Goal: Task Accomplishment & Management: Complete application form

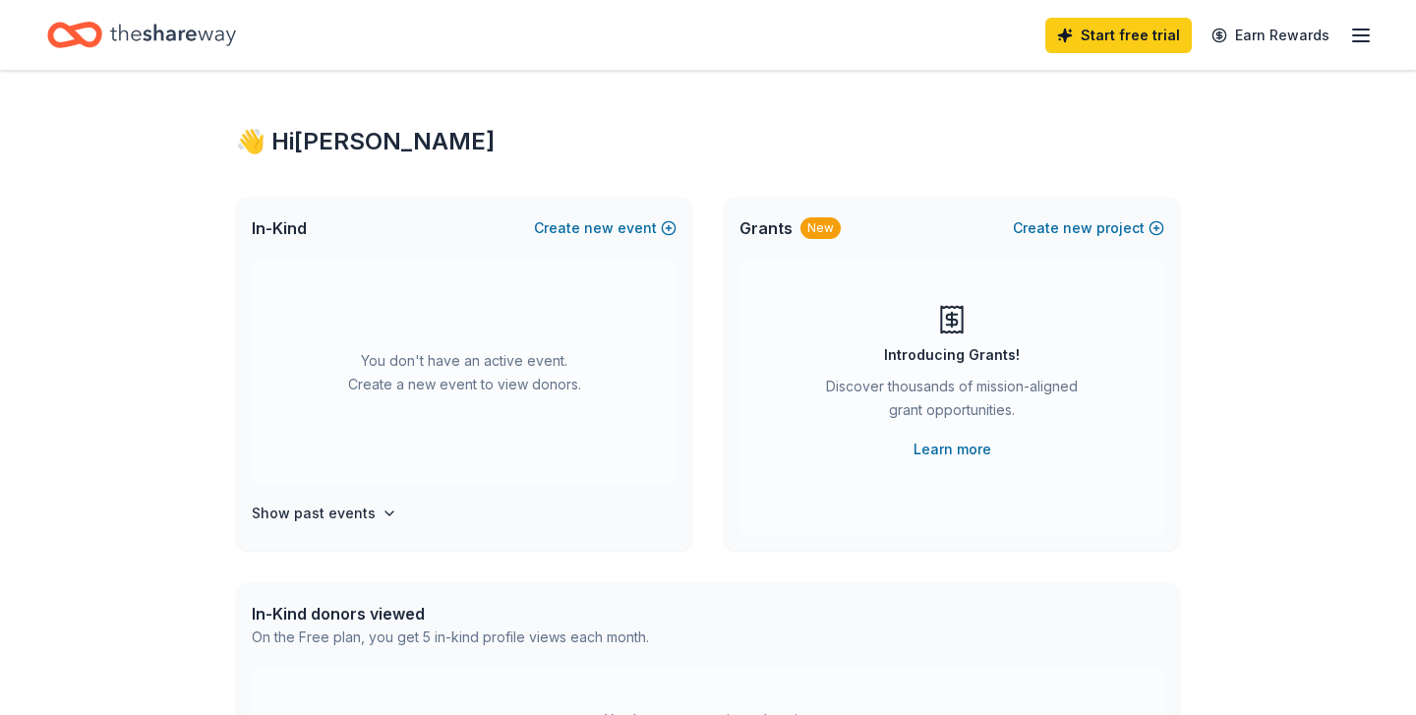
scroll to position [8, 0]
click at [599, 225] on span "new" at bounding box center [599, 228] width 30 height 24
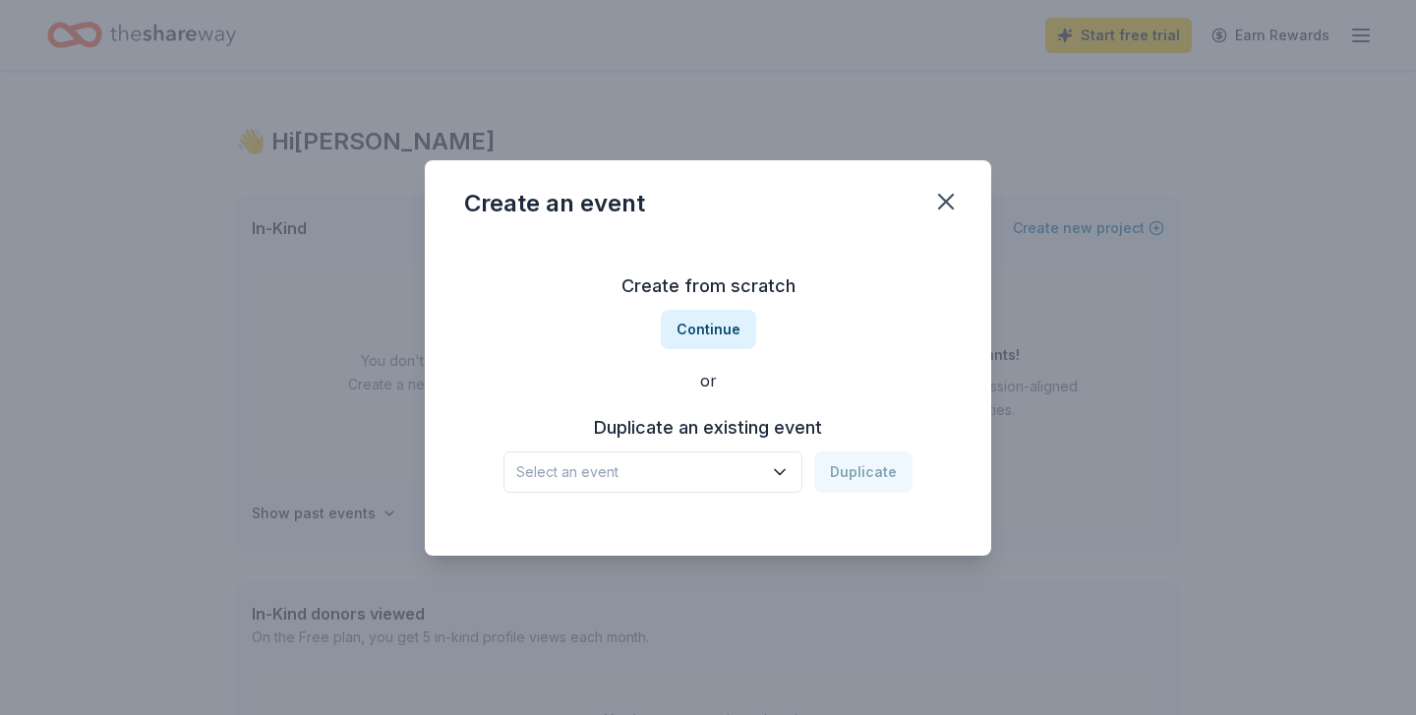
click at [766, 466] on button "Select an event" at bounding box center [653, 471] width 299 height 41
click at [611, 549] on div "[DATE] · WI" at bounding box center [571, 549] width 94 height 24
click at [859, 478] on button "Duplicate" at bounding box center [863, 471] width 98 height 41
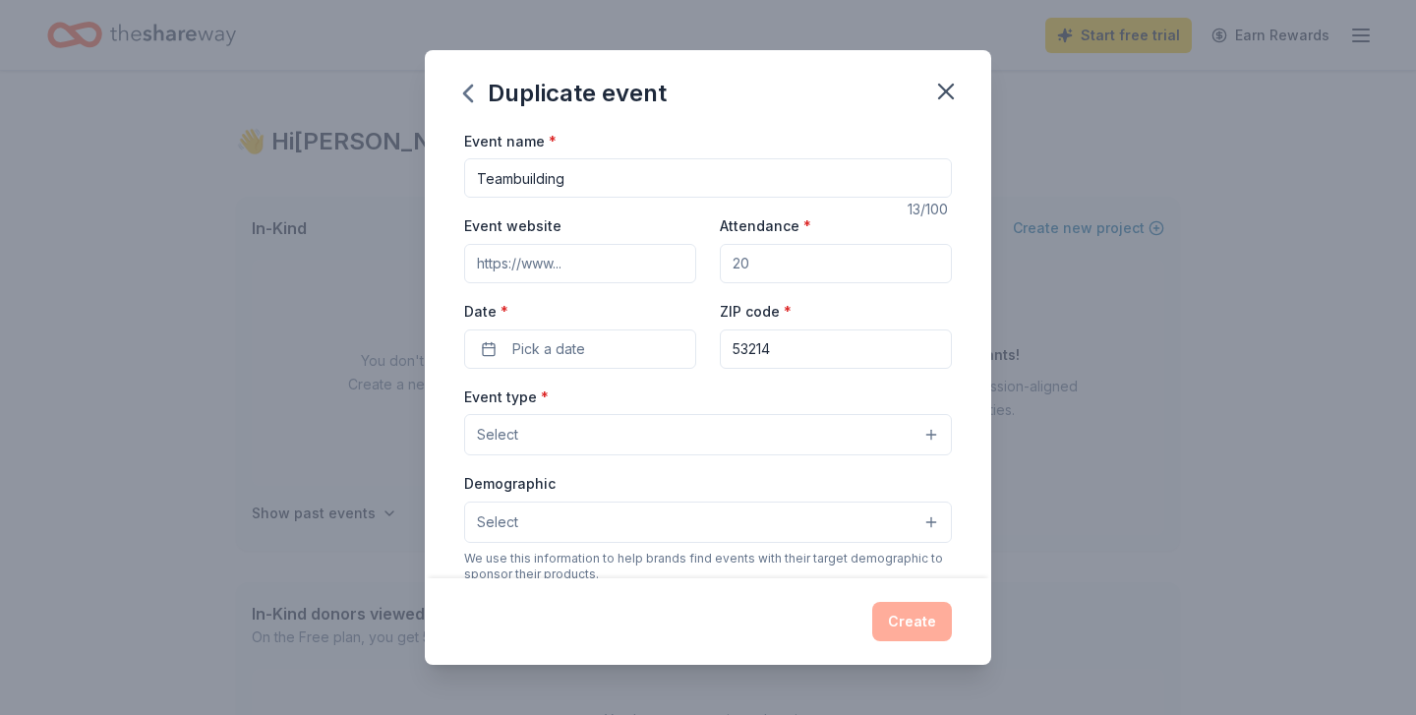
scroll to position [6, 0]
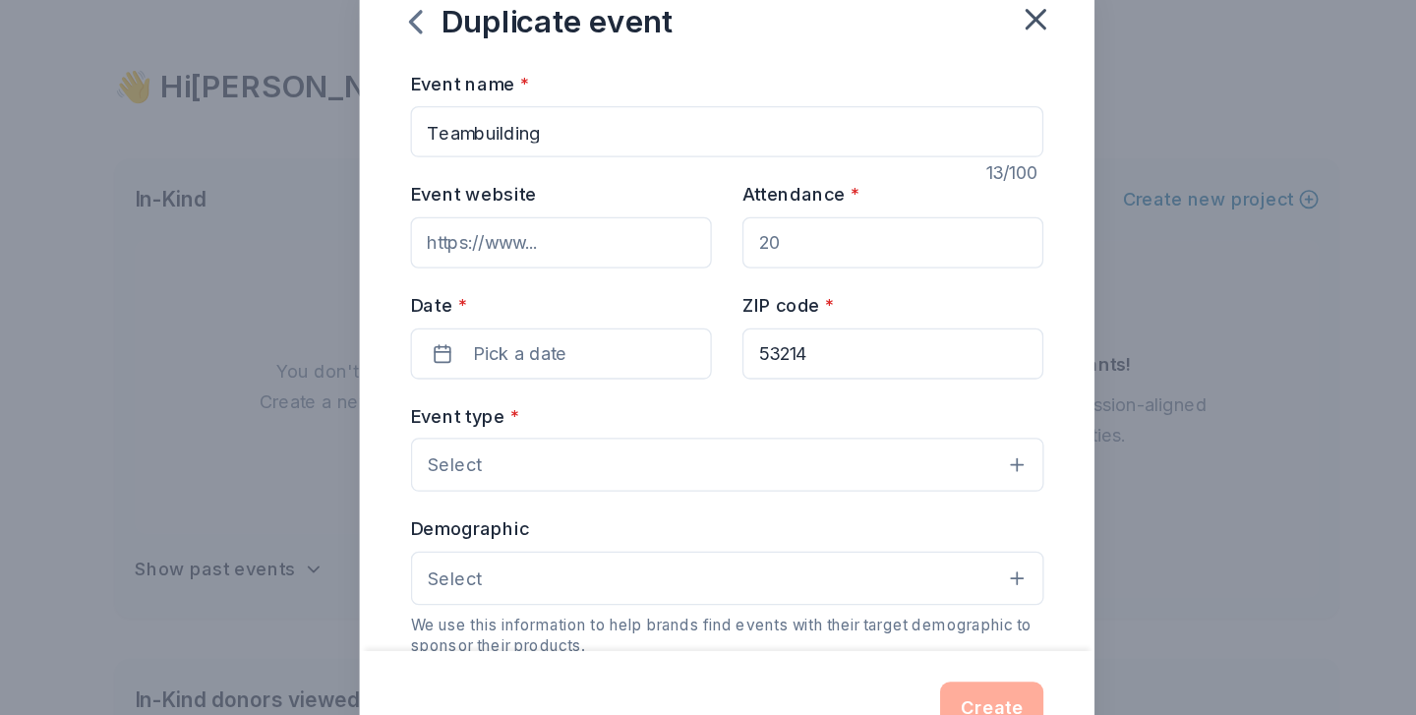
drag, startPoint x: 612, startPoint y: 186, endPoint x: 565, endPoint y: 180, distance: 47.6
click at [565, 213] on div "Event website Attendance * Date * Pick a date ZIP code * 53214" at bounding box center [708, 290] width 488 height 154
drag, startPoint x: 444, startPoint y: 110, endPoint x: 327, endPoint y: 102, distance: 117.3
type input "Attendance Incentive"
drag, startPoint x: 629, startPoint y: 186, endPoint x: 541, endPoint y: 179, distance: 88.8
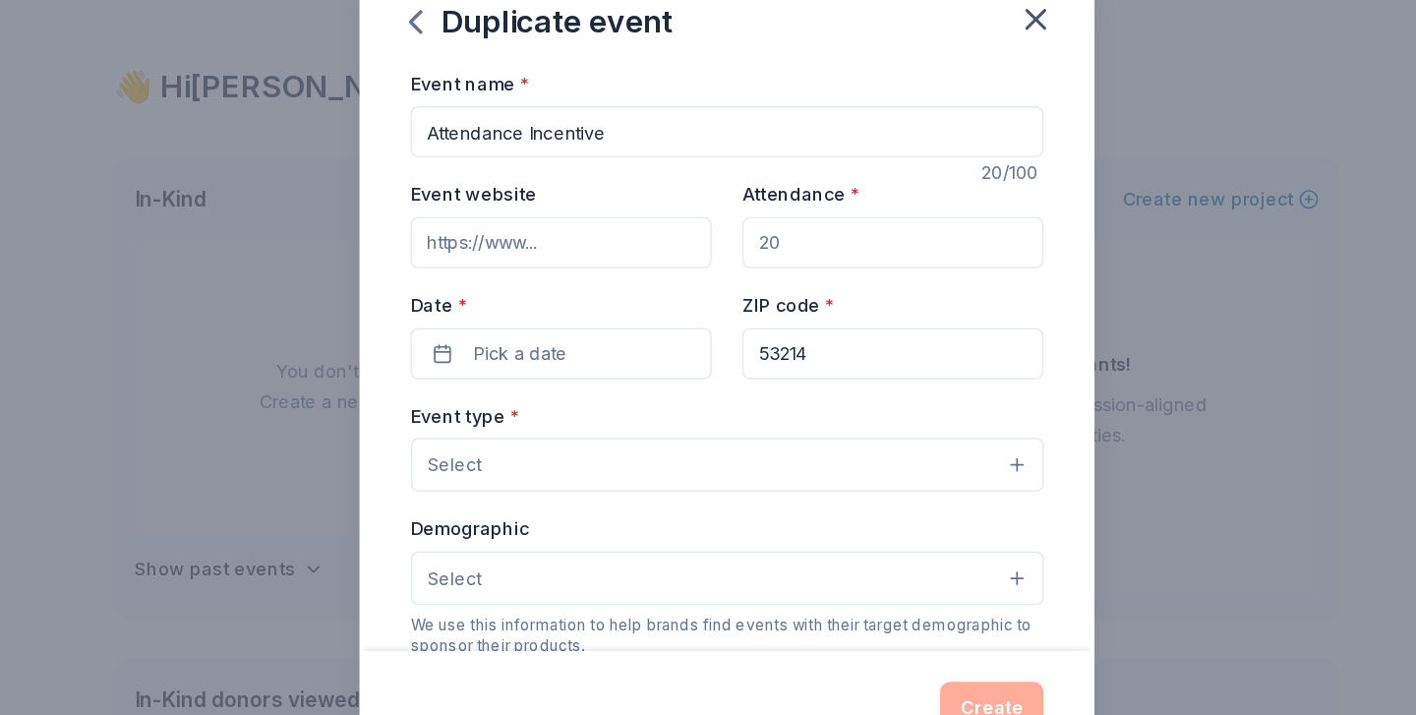
click at [545, 213] on div "Event website Attendance * Date * Pick a date ZIP code * 53214" at bounding box center [708, 290] width 488 height 154
type input "350"
click at [512, 337] on span "Pick a date" at bounding box center [548, 349] width 73 height 24
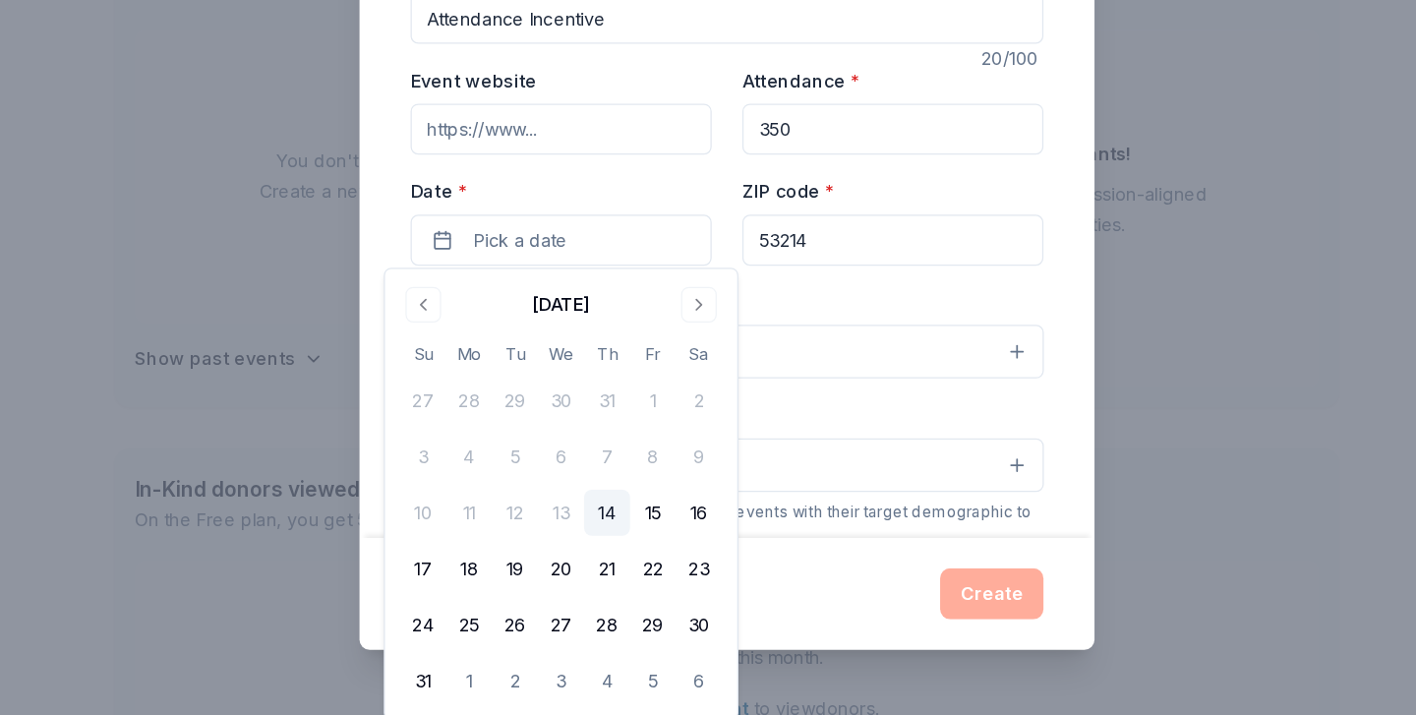
scroll to position [124, 0]
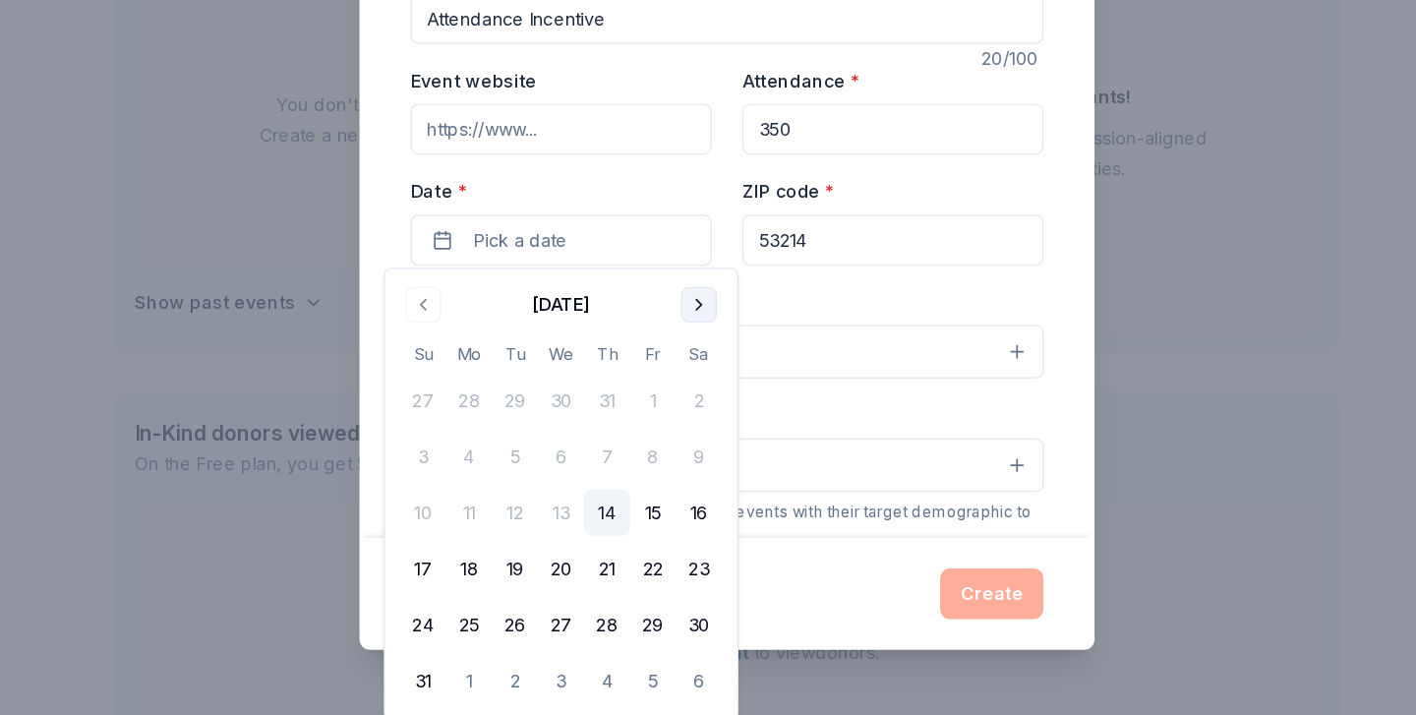
click at [673, 386] on button "Go to next month" at bounding box center [687, 400] width 28 height 28
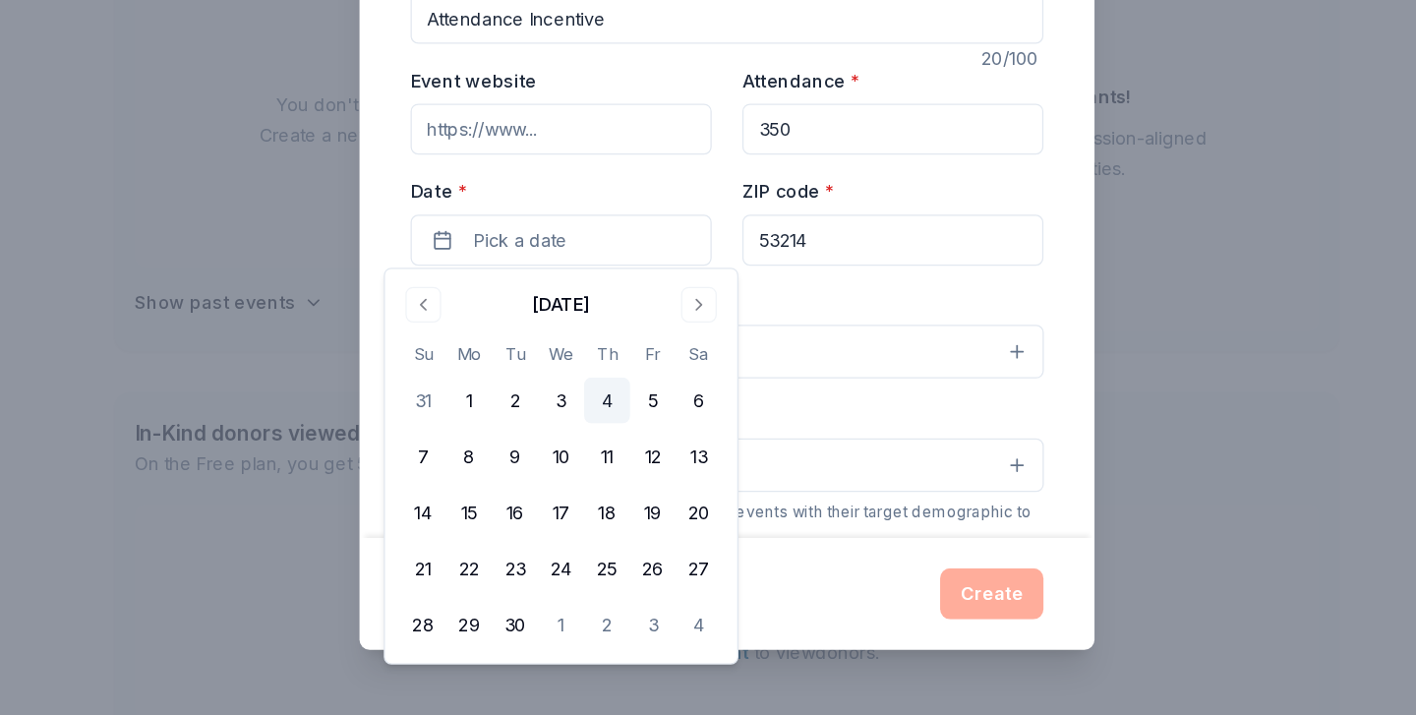
click at [598, 455] on button "4" at bounding box center [615, 472] width 35 height 35
click at [662, 385] on div "Event type * Select" at bounding box center [708, 421] width 488 height 72
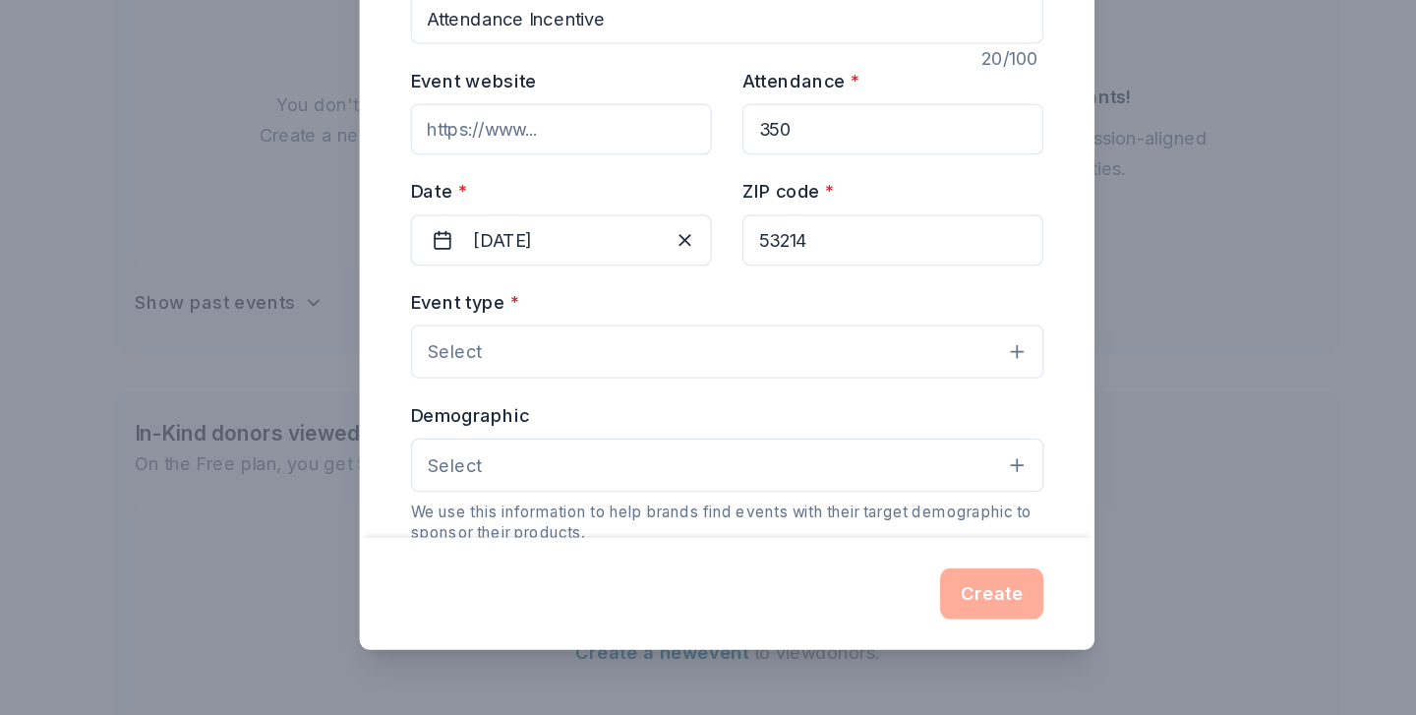
click at [464, 414] on button "Select" at bounding box center [708, 434] width 488 height 41
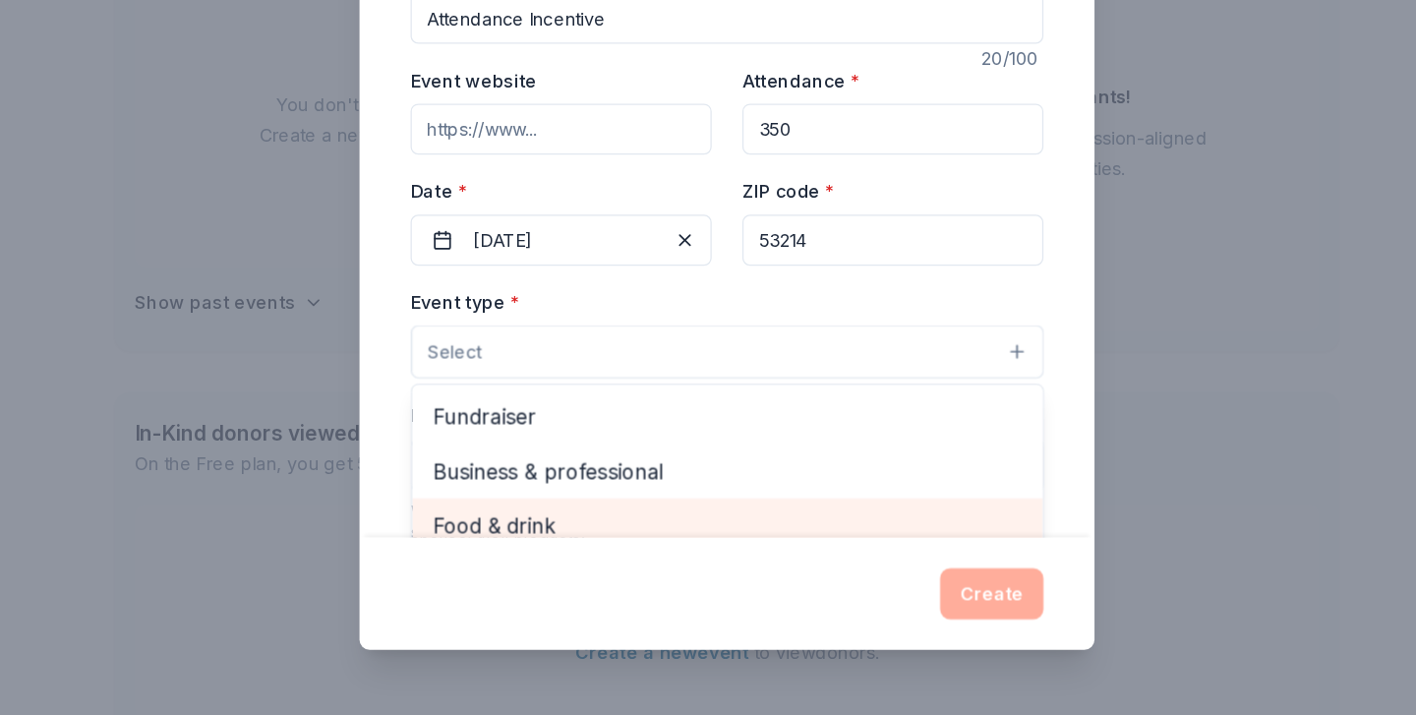
click at [481, 556] on span "Food & drink" at bounding box center [708, 569] width 454 height 26
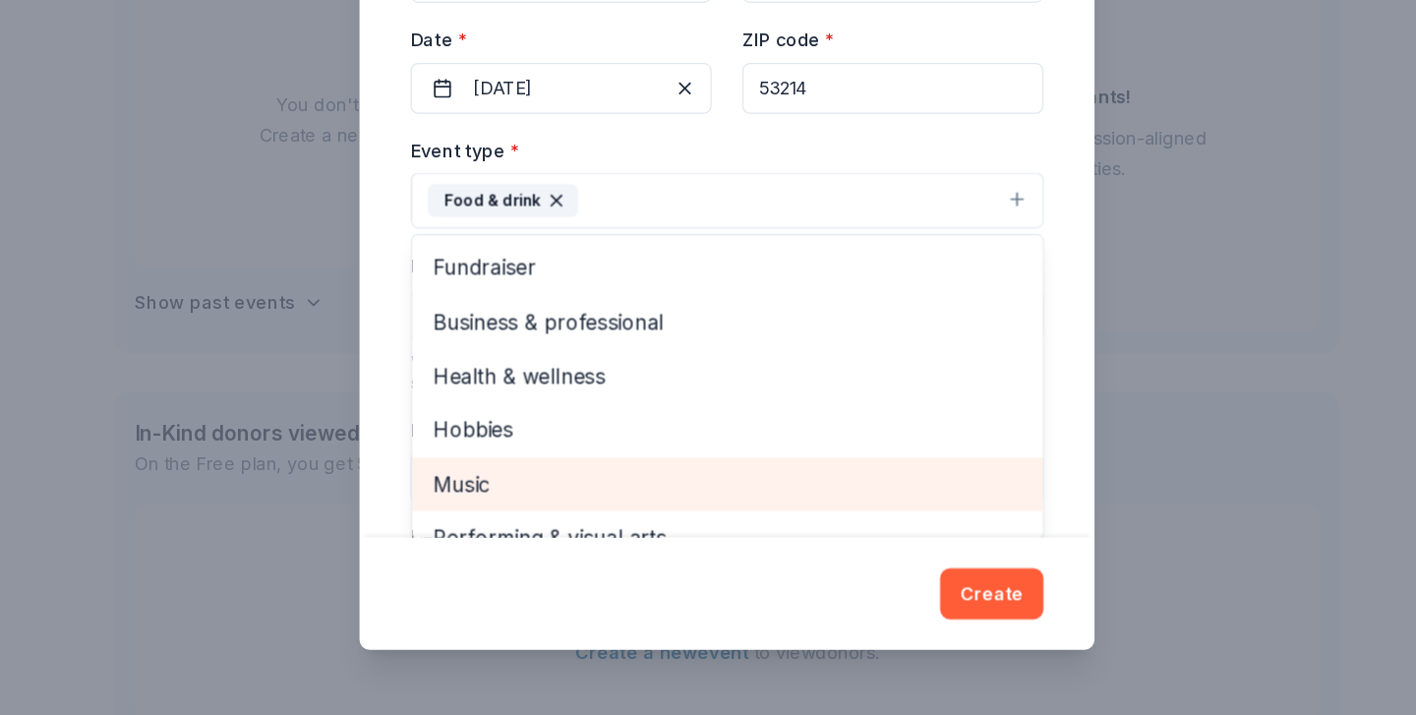
scroll to position [106, 0]
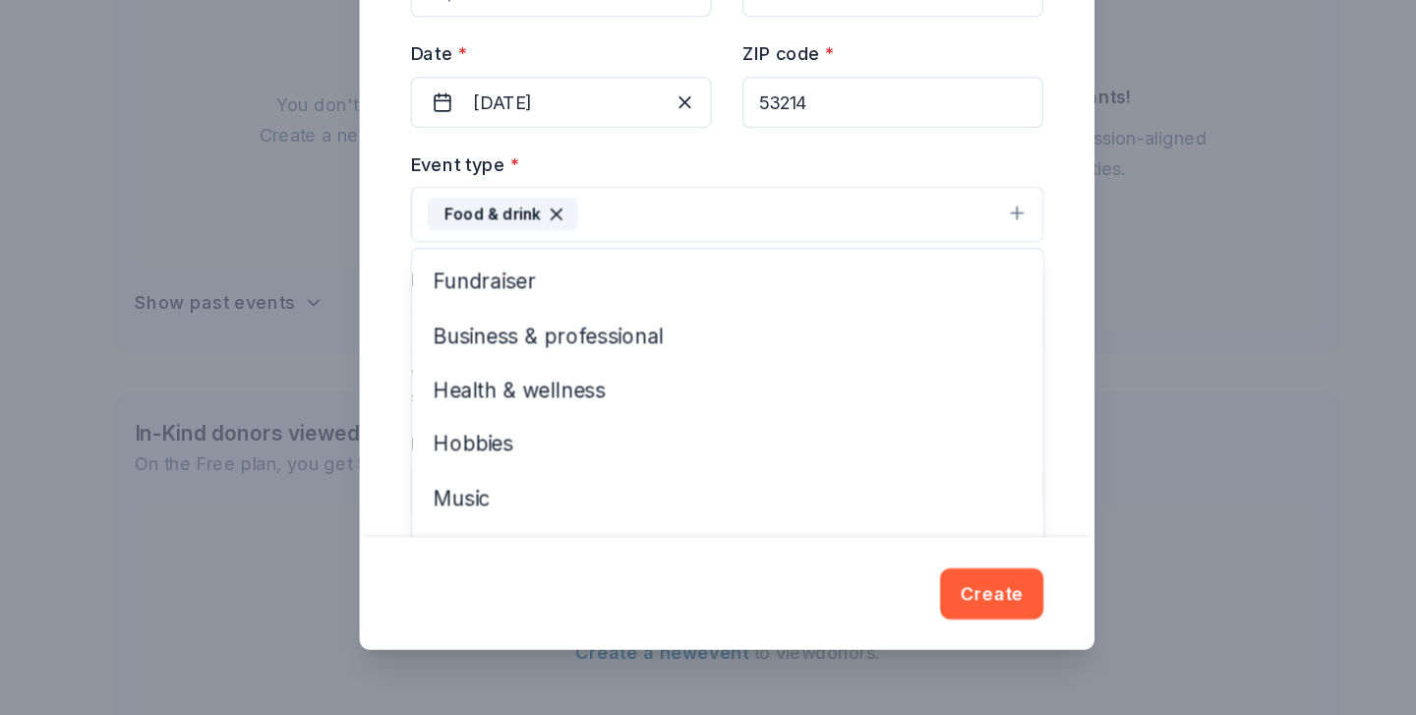
click at [431, 472] on div "Duplicate event Event name * Attendance Incentive 20 /100 Event website Attenda…" at bounding box center [708, 358] width 566 height 616
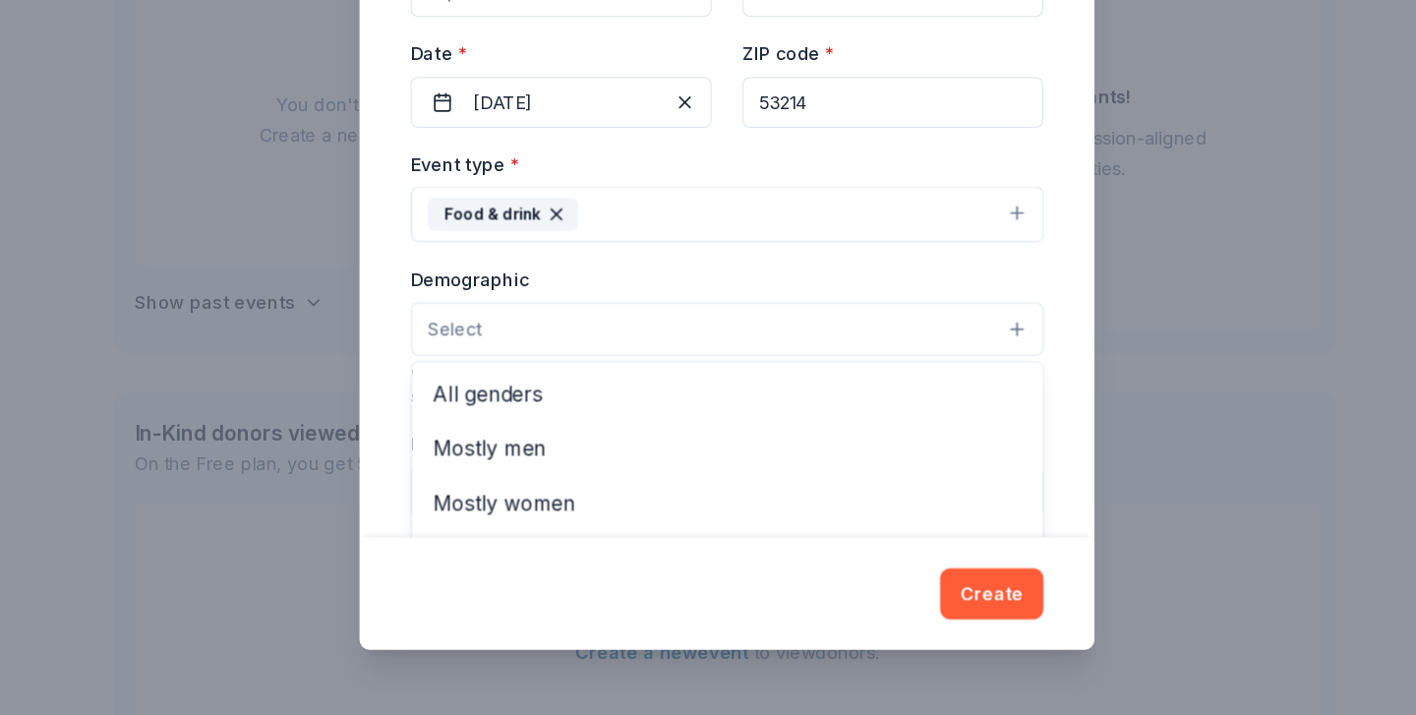
click at [464, 397] on button "Select" at bounding box center [708, 417] width 488 height 41
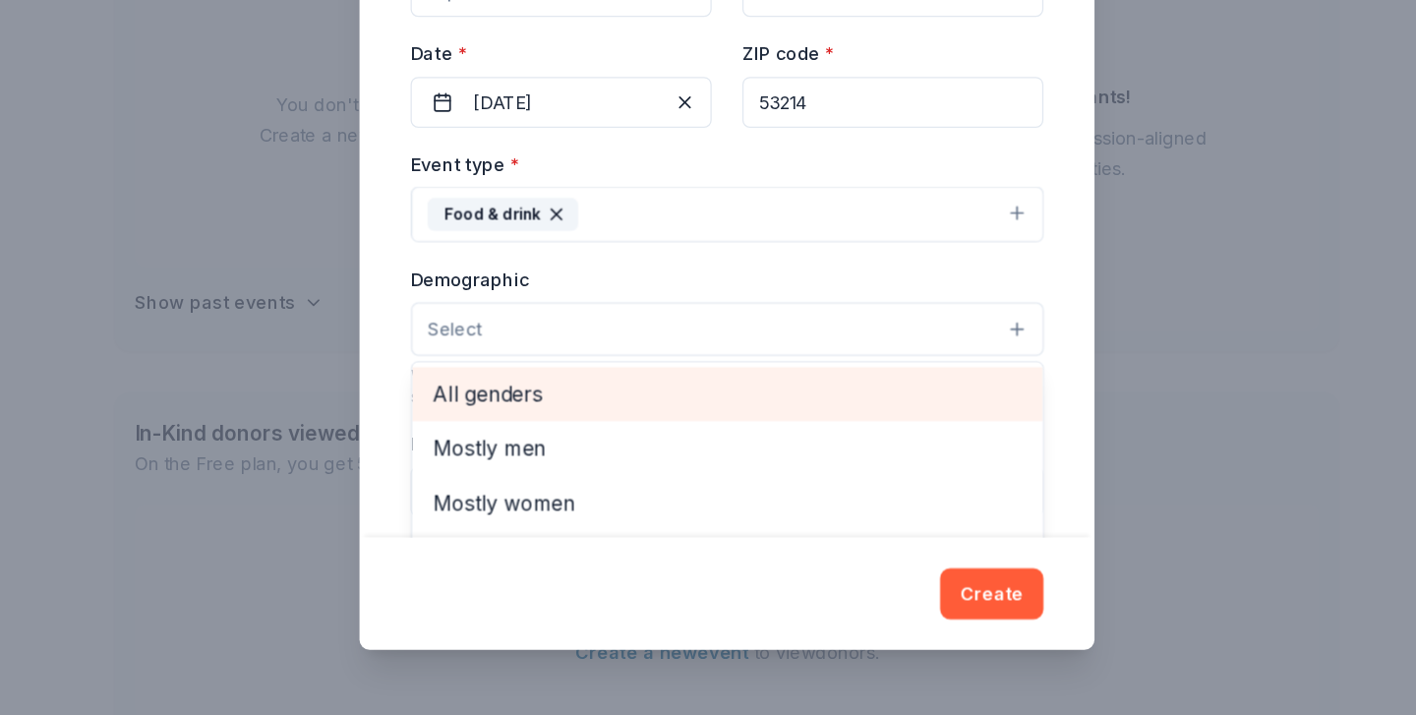
click at [481, 455] on span "All genders" at bounding box center [708, 468] width 454 height 26
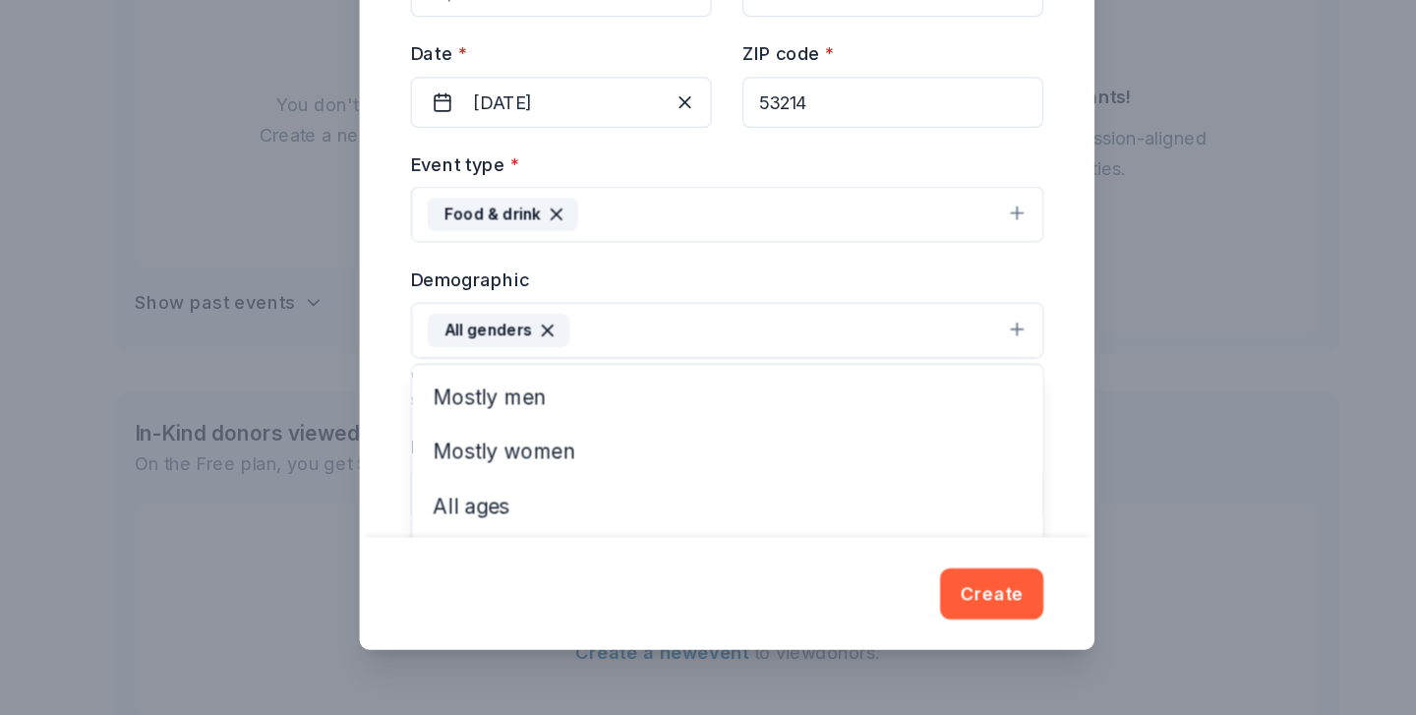
click at [425, 440] on div "Duplicate event Event name * Attendance Incentive 20 /100 Event website Attenda…" at bounding box center [708, 358] width 566 height 616
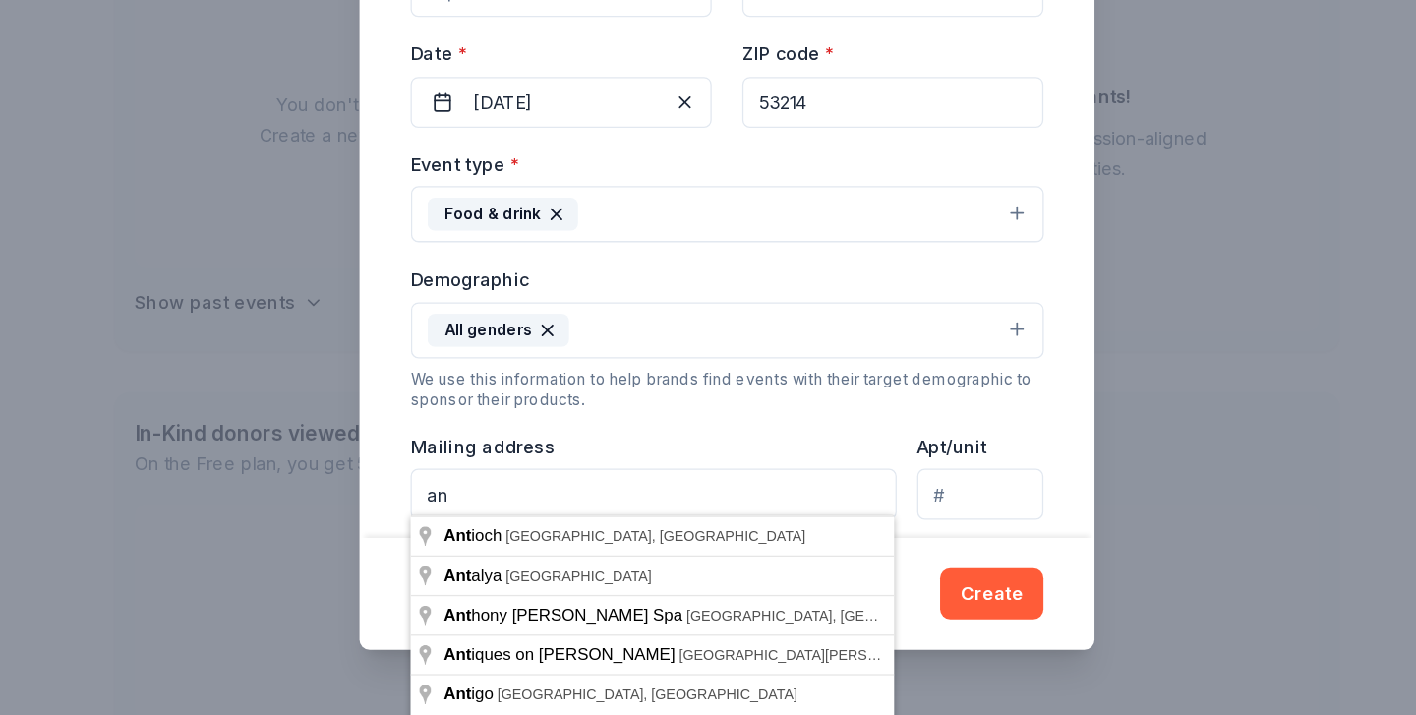
type input "a"
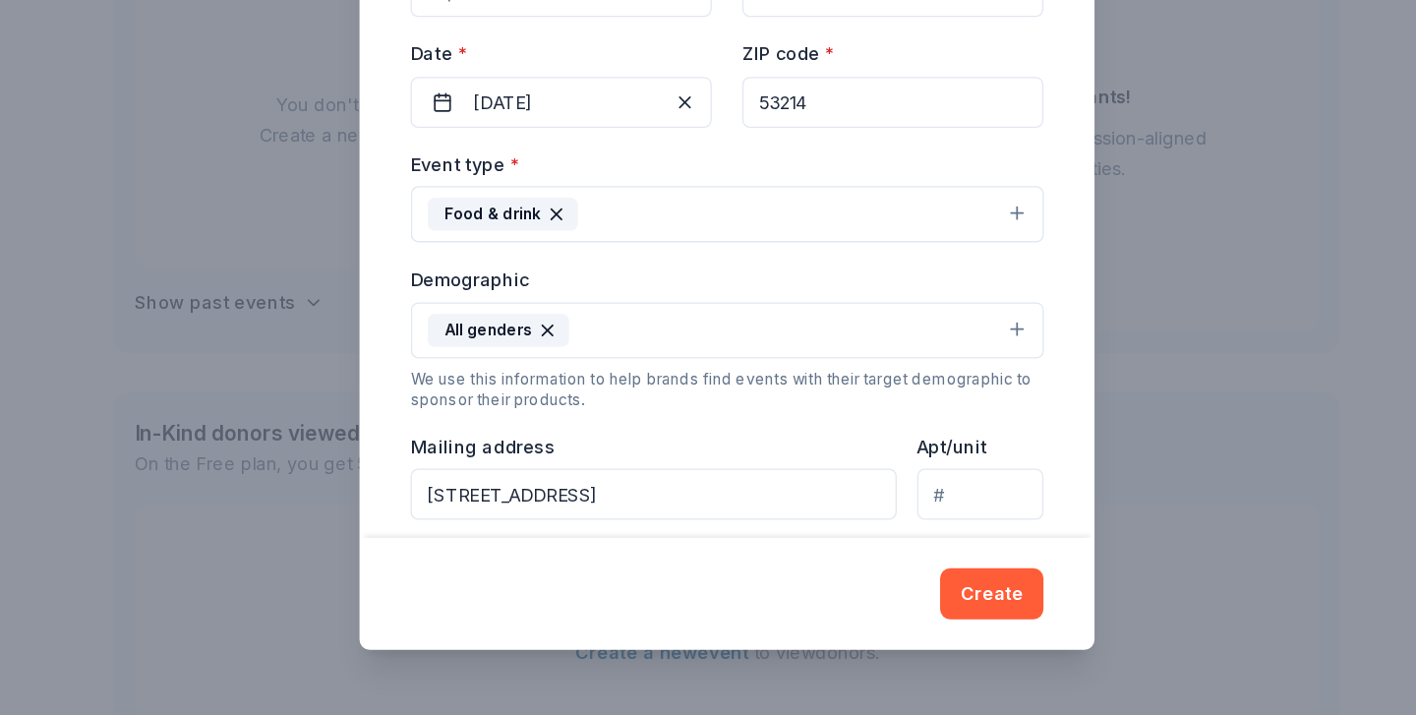
type input "[STREET_ADDRESS]"
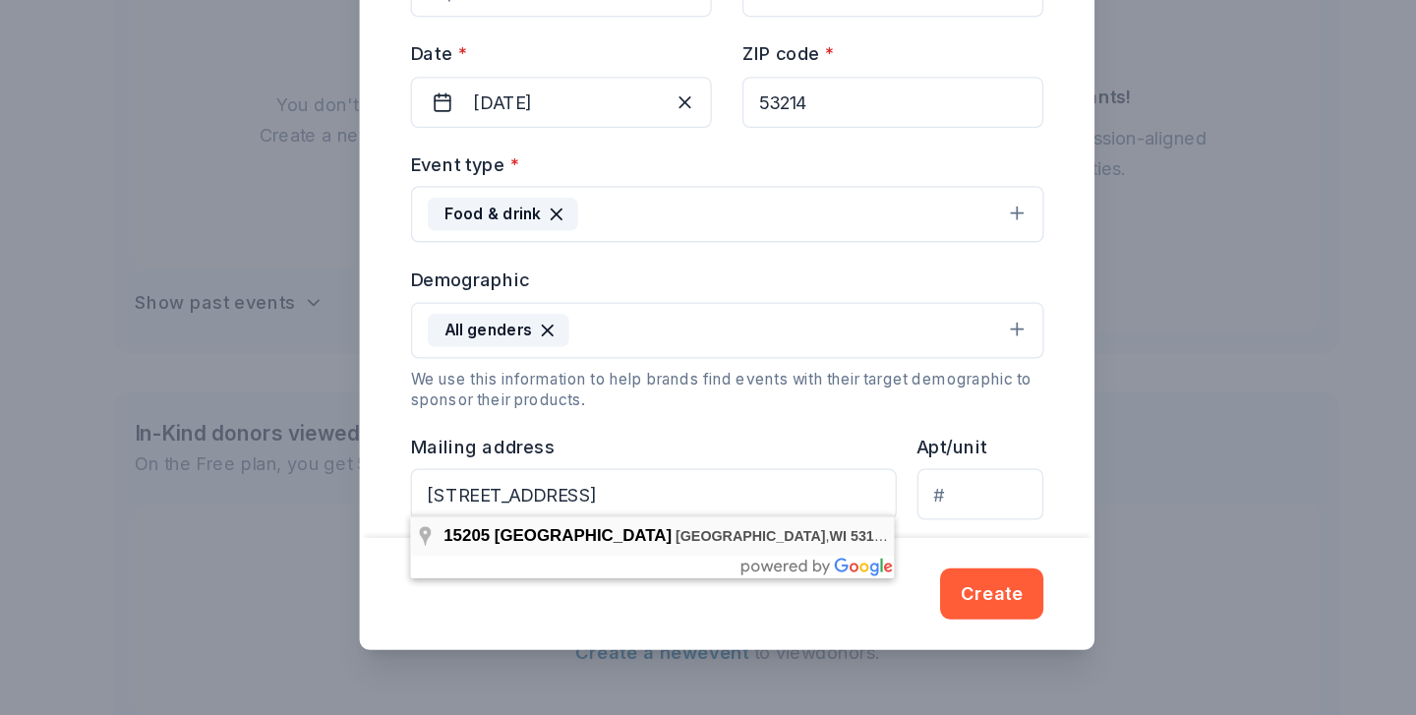
drag, startPoint x: 329, startPoint y: 382, endPoint x: 654, endPoint y: 406, distance: 325.5
click at [654, 406] on body "Start free trial Earn Rewards 👋 Hi [PERSON_NAME] In-Kind Create new event You d…" at bounding box center [708, 233] width 1416 height 715
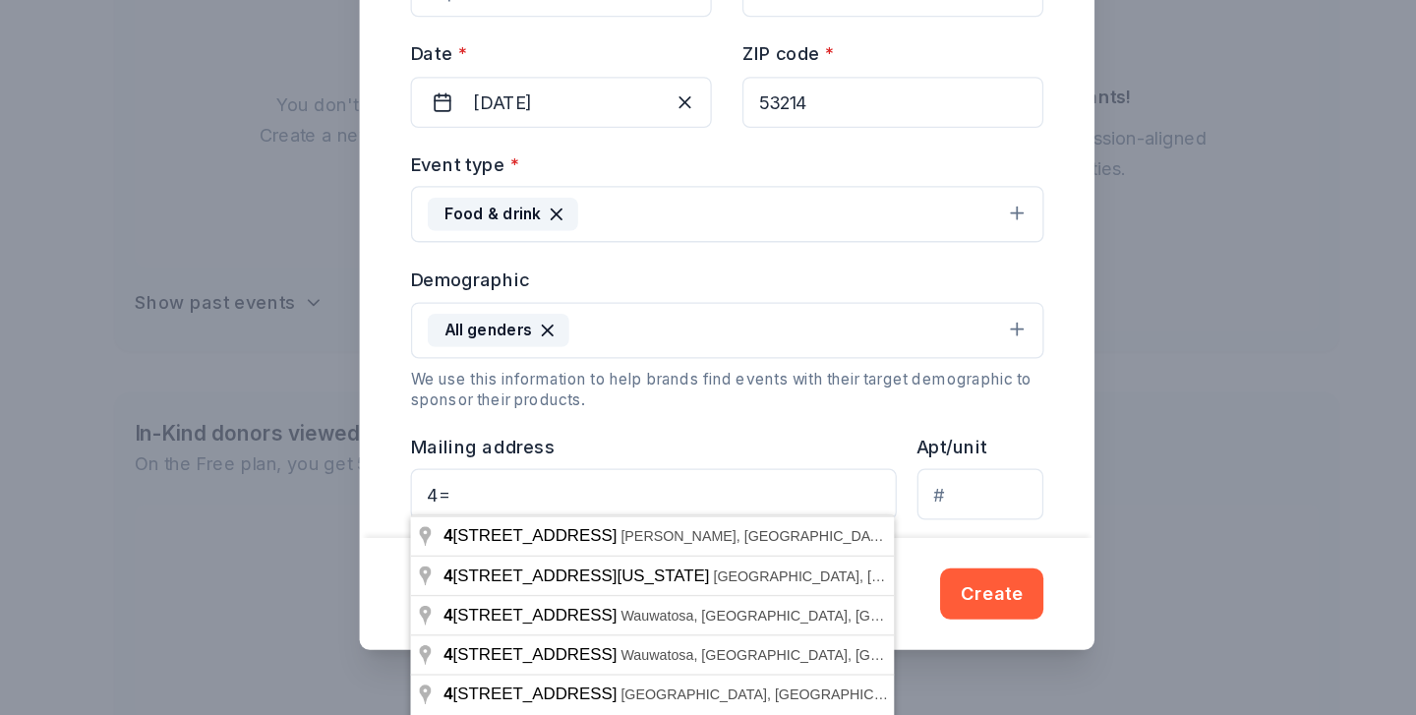
type input "4"
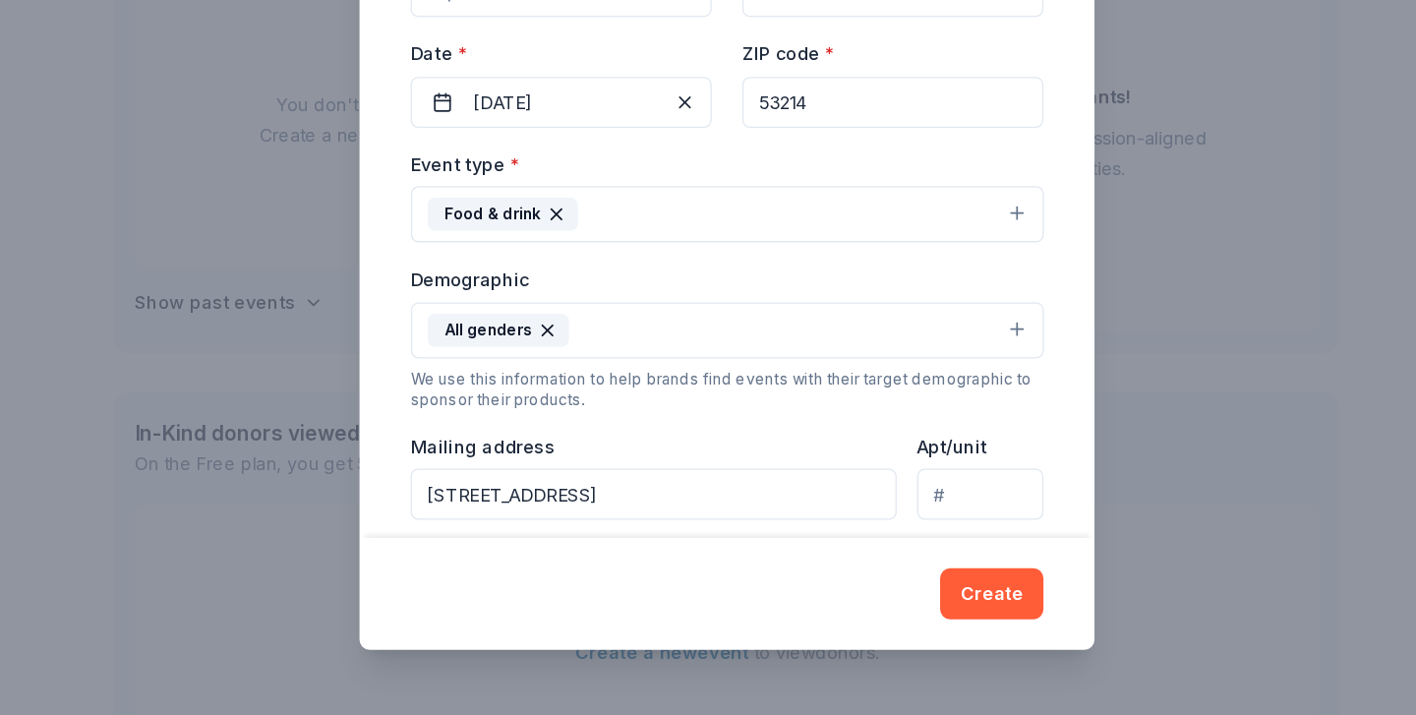
type input "[STREET_ADDRESS]"
click at [872, 602] on button "Create" at bounding box center [912, 621] width 80 height 39
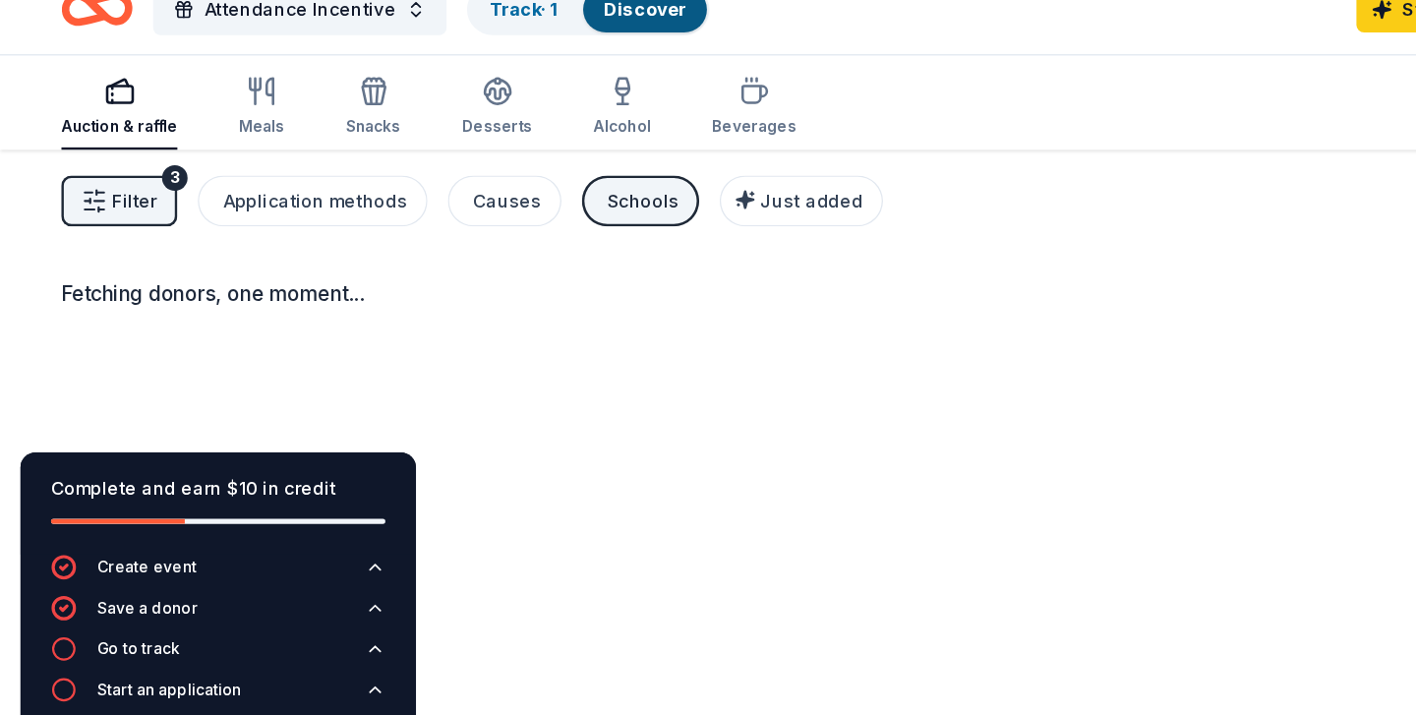
scroll to position [-2, 0]
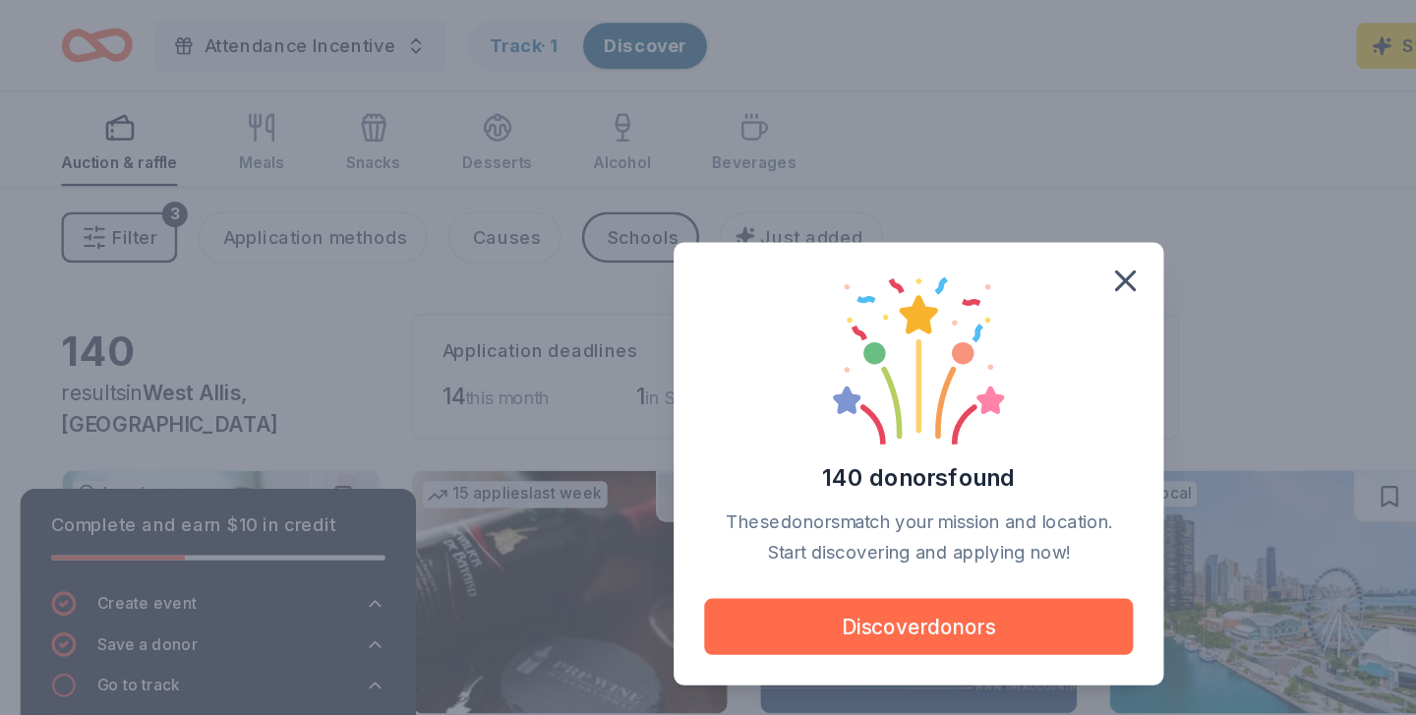
click at [665, 490] on button "Discover donors" at bounding box center [708, 482] width 330 height 43
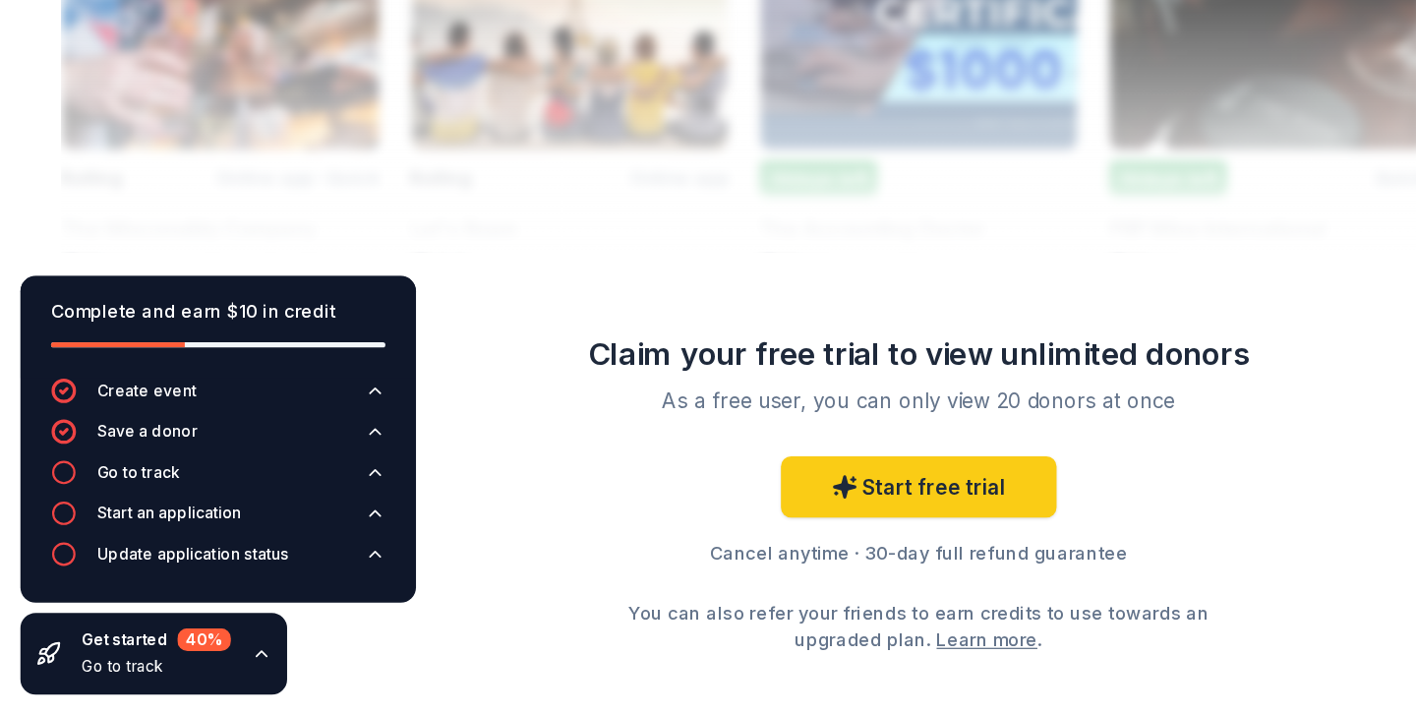
scroll to position [1838, 0]
